Goal: Task Accomplishment & Management: Use online tool/utility

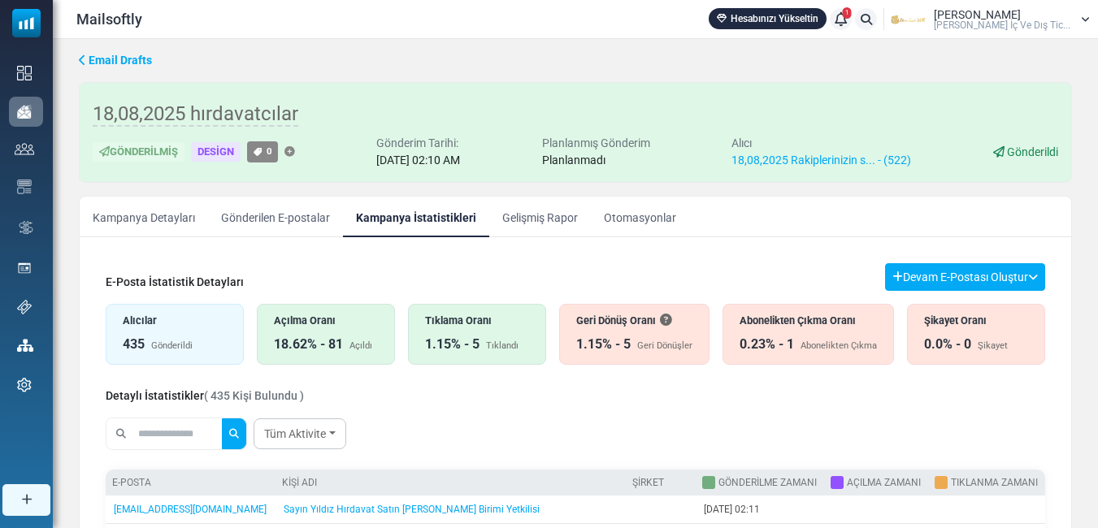
click at [492, 340] on div "Tıklandı" at bounding box center [502, 347] width 33 height 14
click at [167, 434] on input "text" at bounding box center [179, 433] width 88 height 31
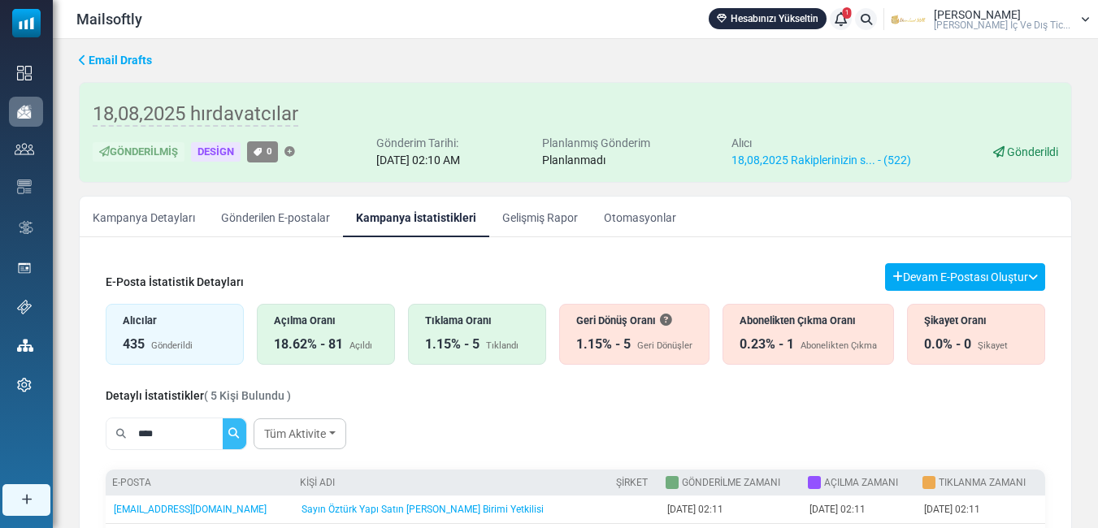
type input "****"
click at [239, 431] on icon "submit" at bounding box center [233, 433] width 11 height 11
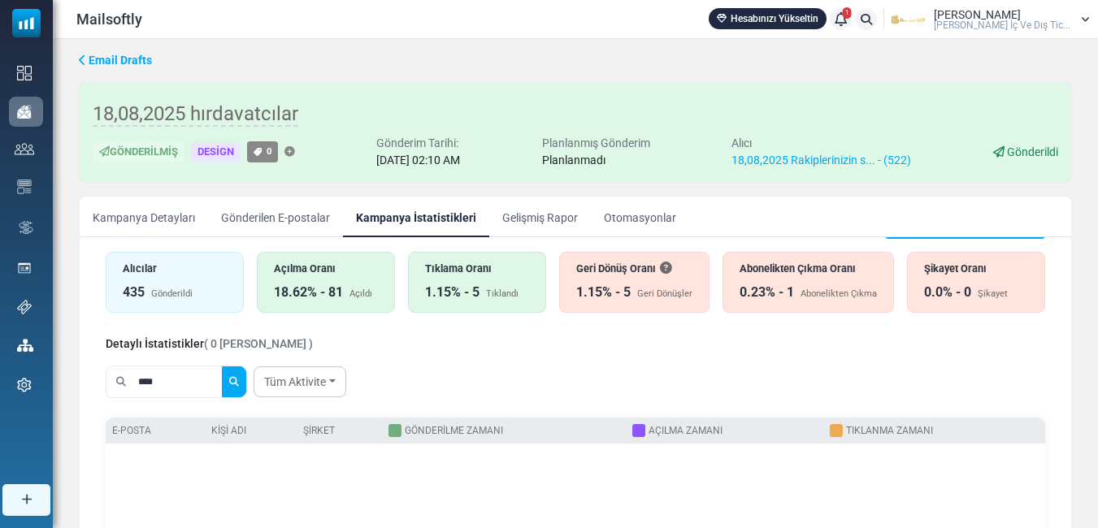
scroll to position [3, 0]
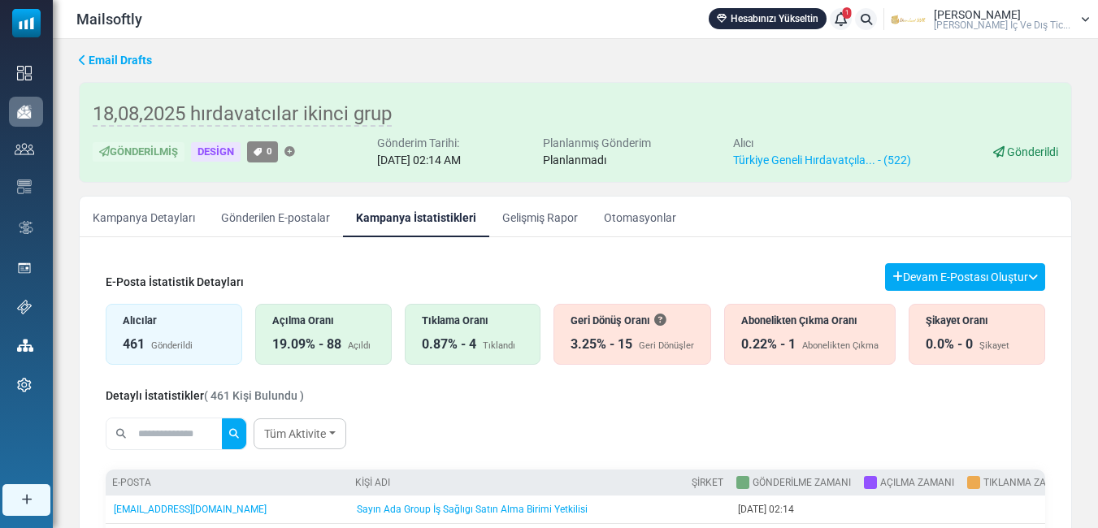
click at [460, 332] on div "Tıklama Oranı 0.87% - 4 Tıklandı" at bounding box center [473, 334] width 137 height 61
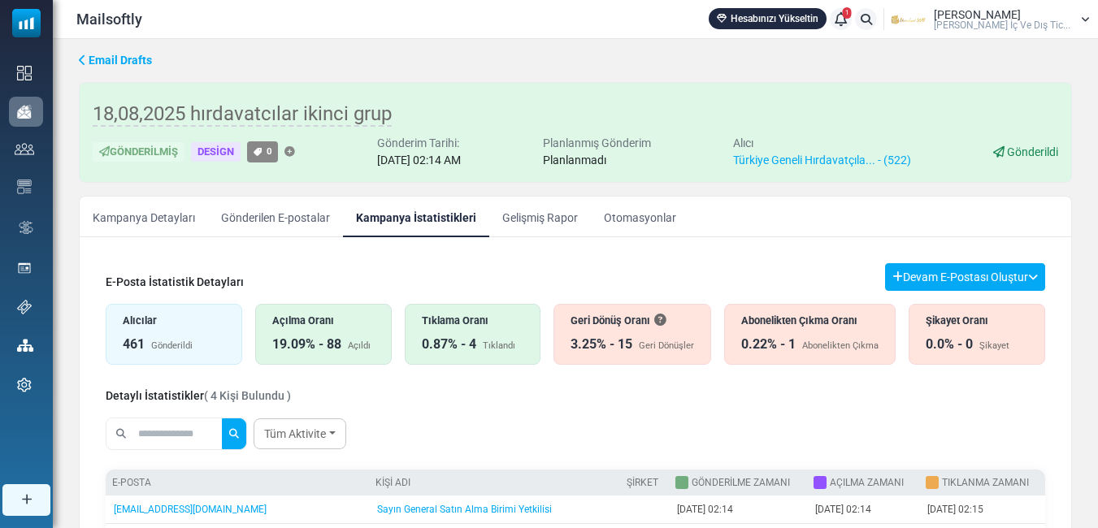
click at [311, 327] on div "Açılma Oranı" at bounding box center [323, 320] width 102 height 15
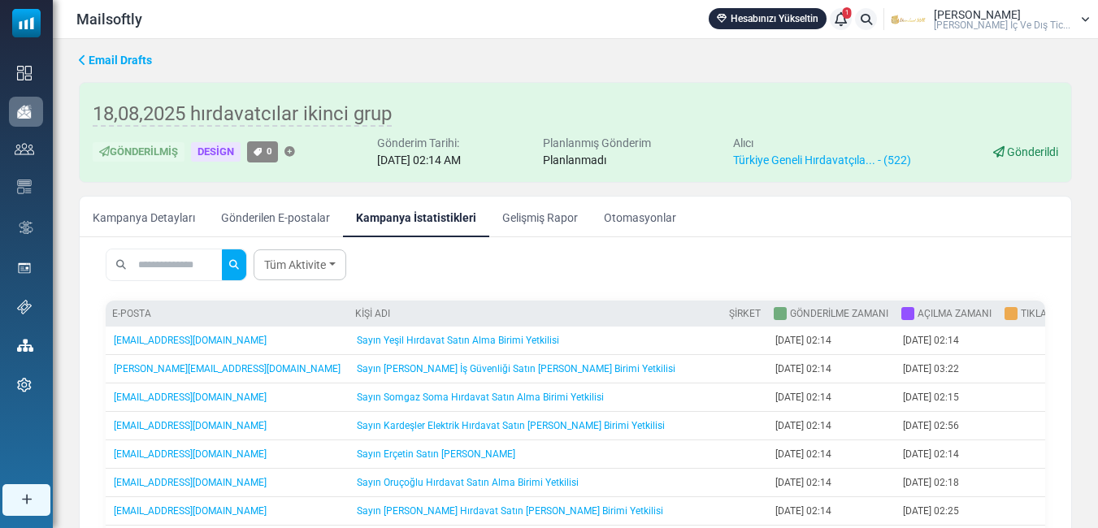
scroll to position [140, 0]
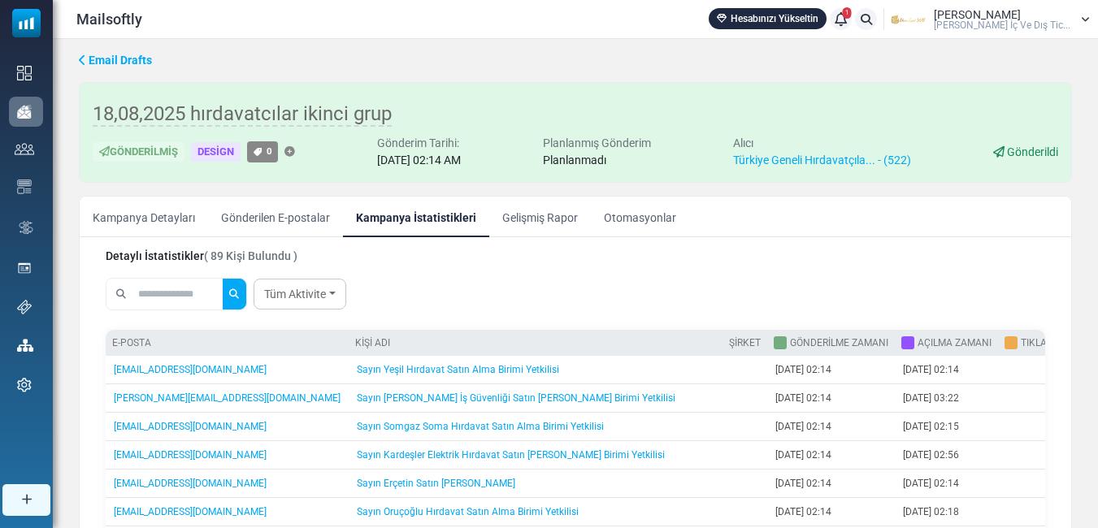
click at [175, 289] on input "text" at bounding box center [179, 294] width 88 height 31
type input "****"
click at [239, 292] on icon "submit" at bounding box center [233, 293] width 11 height 11
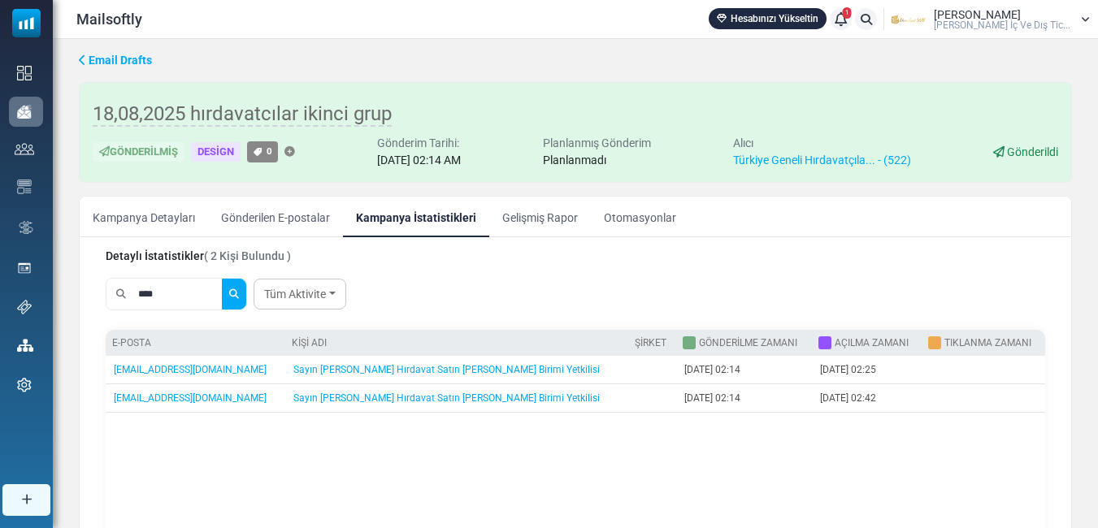
click at [135, 219] on link "Kampanya Detayları" at bounding box center [144, 217] width 128 height 41
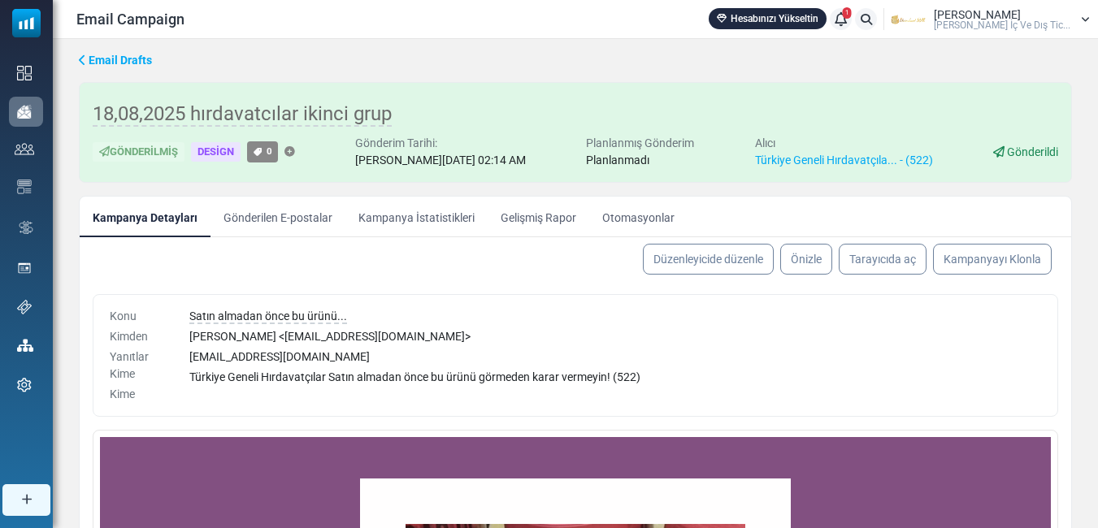
click at [410, 215] on link "Kampanya İstatistikleri" at bounding box center [416, 217] width 142 height 41
